Goal: Navigation & Orientation: Find specific page/section

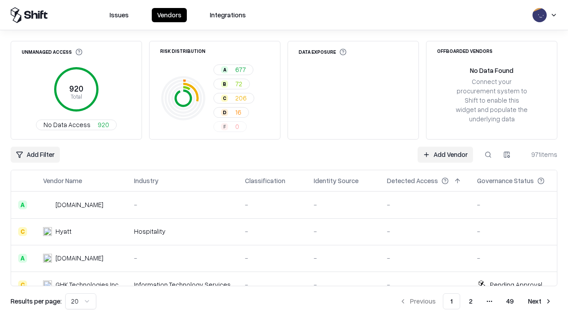
click at [81, 301] on html "Issues Vendors Integrations Unmanaged Access 920 Total No Data Access 920 Risk …" at bounding box center [284, 160] width 568 height 320
click at [540, 301] on button "Next" at bounding box center [540, 301] width 35 height 16
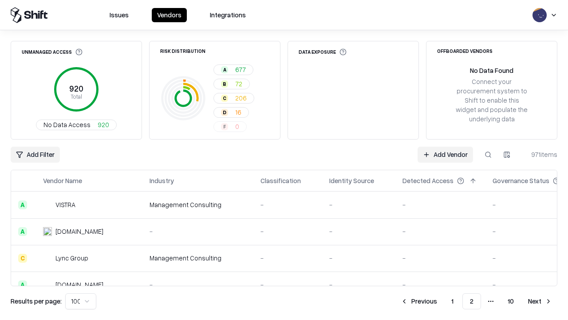
click at [540, 301] on button "Next" at bounding box center [540, 301] width 35 height 16
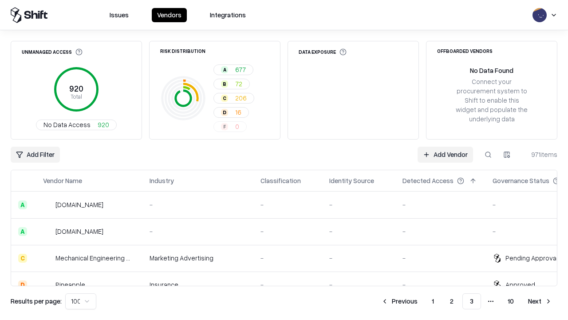
click at [540, 301] on button "Next" at bounding box center [540, 301] width 35 height 16
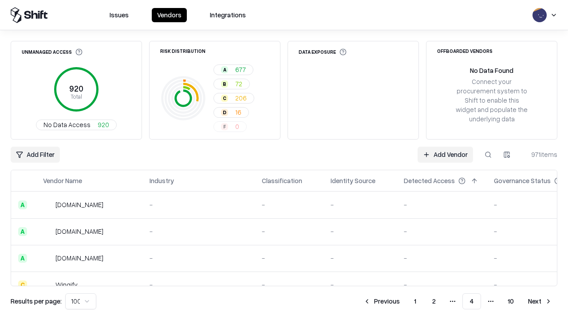
click at [540, 301] on button "Next" at bounding box center [540, 301] width 35 height 16
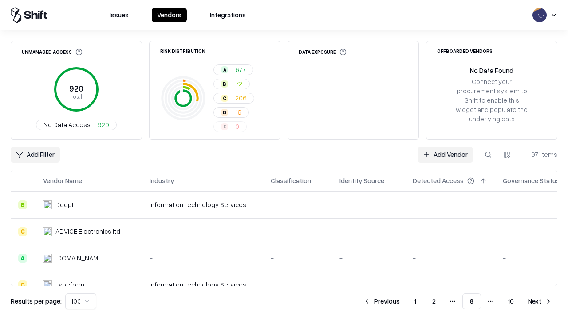
click at [540, 301] on button "Next" at bounding box center [540, 301] width 35 height 16
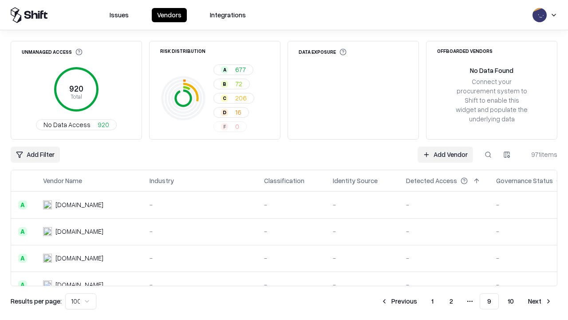
click at [540, 301] on button "Next" at bounding box center [540, 301] width 35 height 16
